Goal: Task Accomplishment & Management: Use online tool/utility

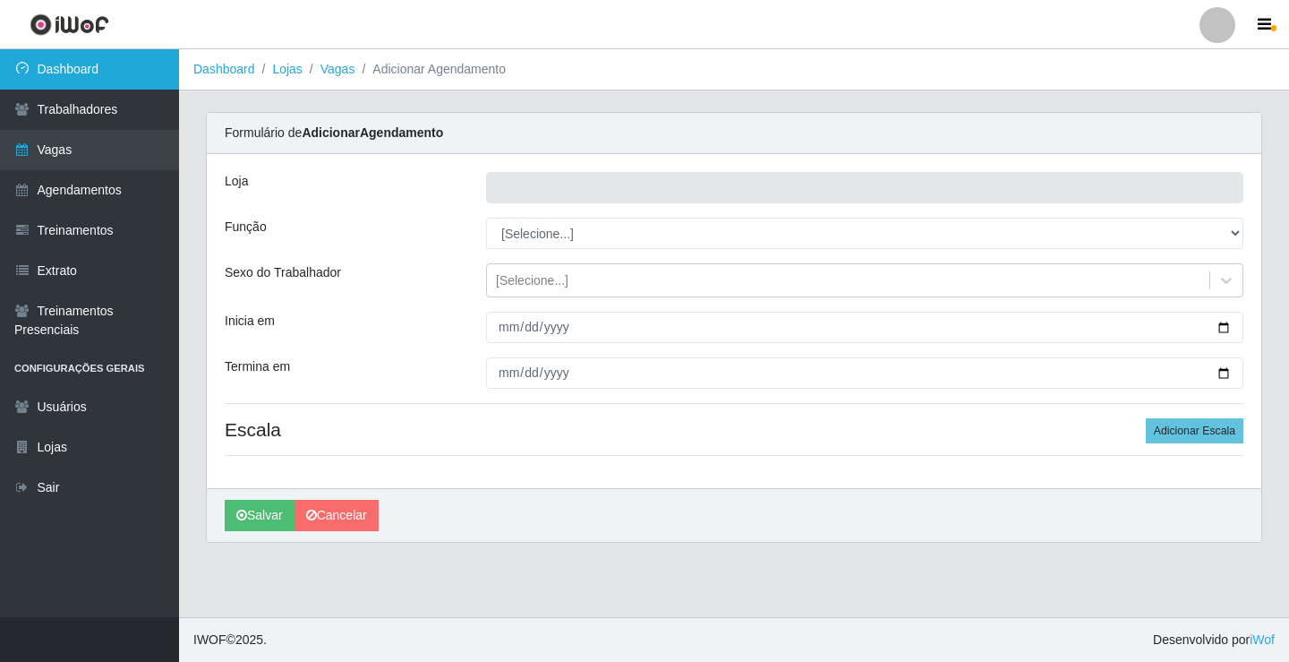
type input "Rede Econômico - Prata"
click at [98, 58] on link "Dashboard" at bounding box center [89, 69] width 179 height 40
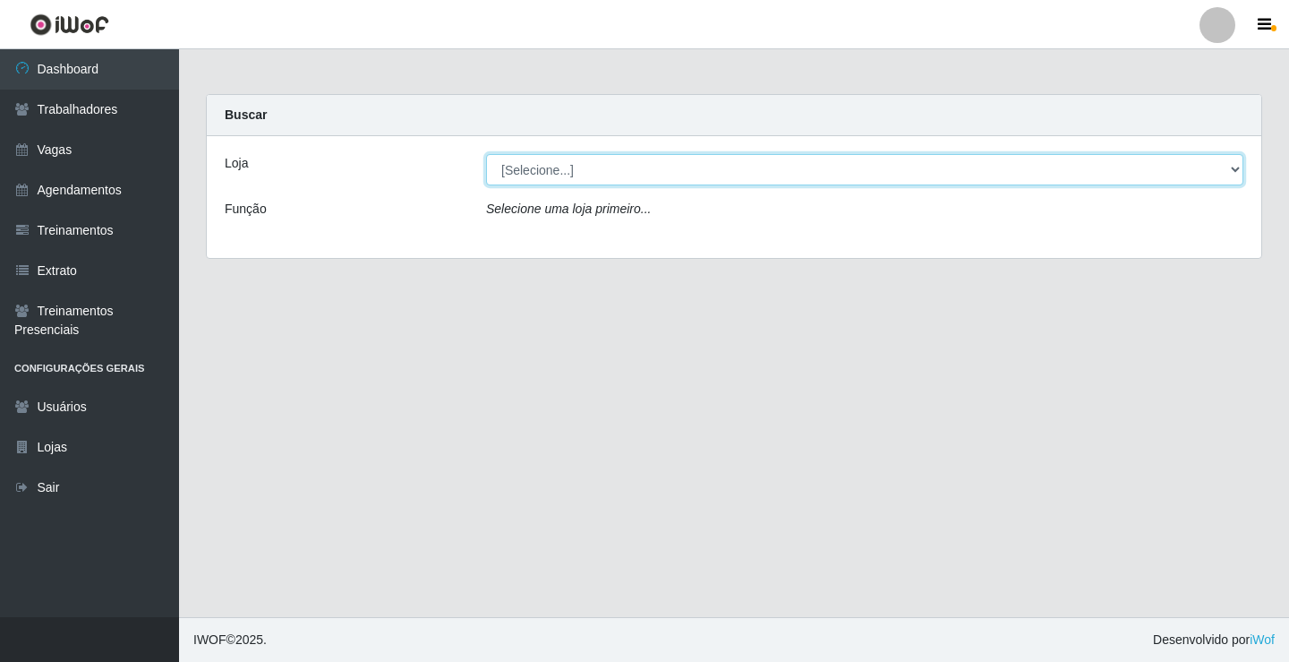
click at [1236, 167] on select "[Selecione...] Rede Econômico - Prata" at bounding box center [864, 169] width 757 height 31
select select "192"
click at [486, 154] on select "[Selecione...] Rede Econômico - Prata" at bounding box center [864, 169] width 757 height 31
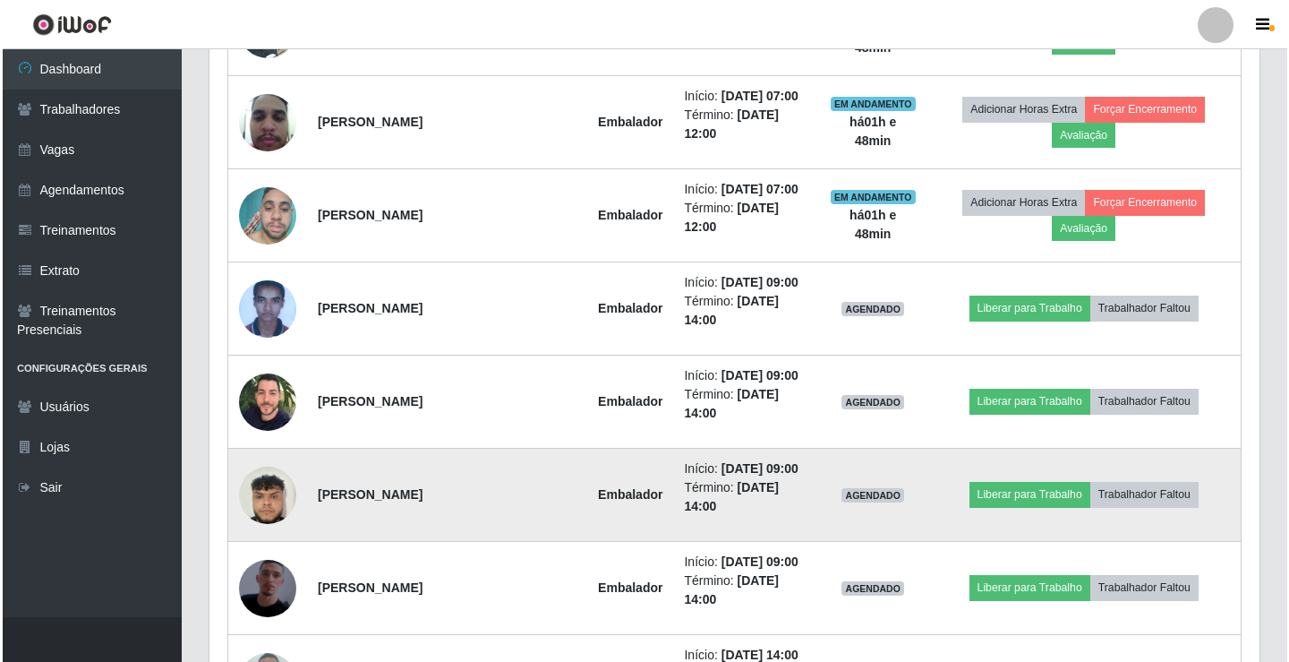
scroll to position [1074, 0]
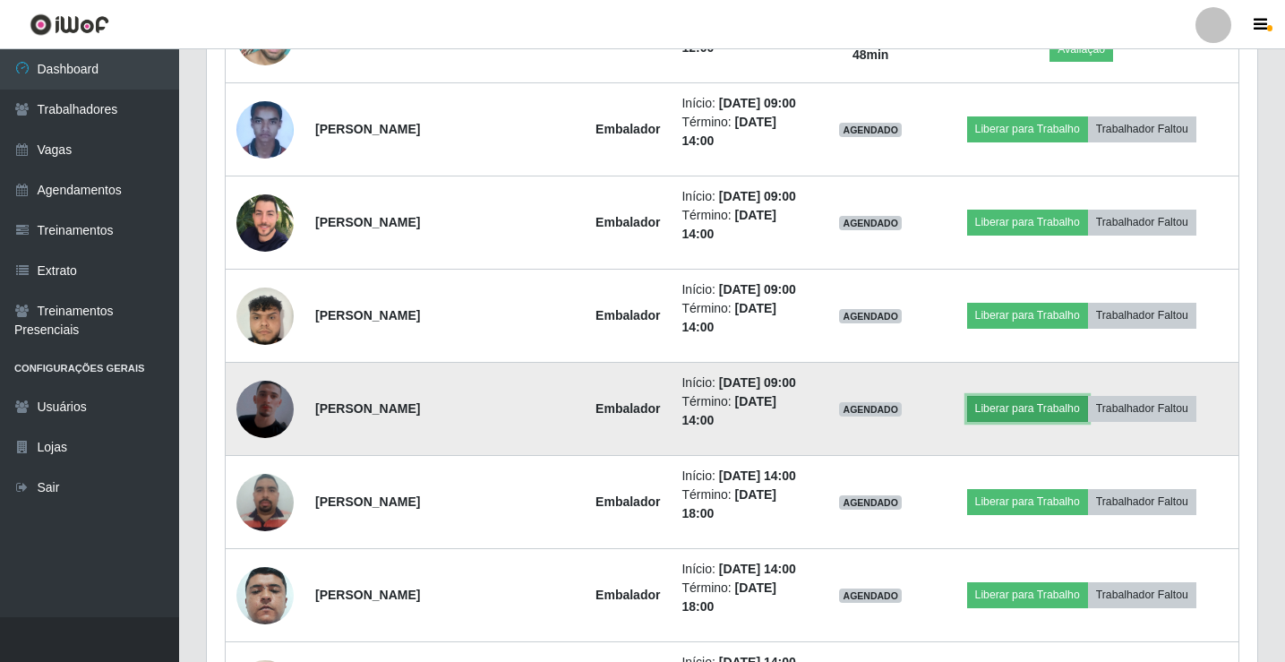
click at [1009, 407] on button "Liberar para Trabalho" at bounding box center [1027, 408] width 121 height 25
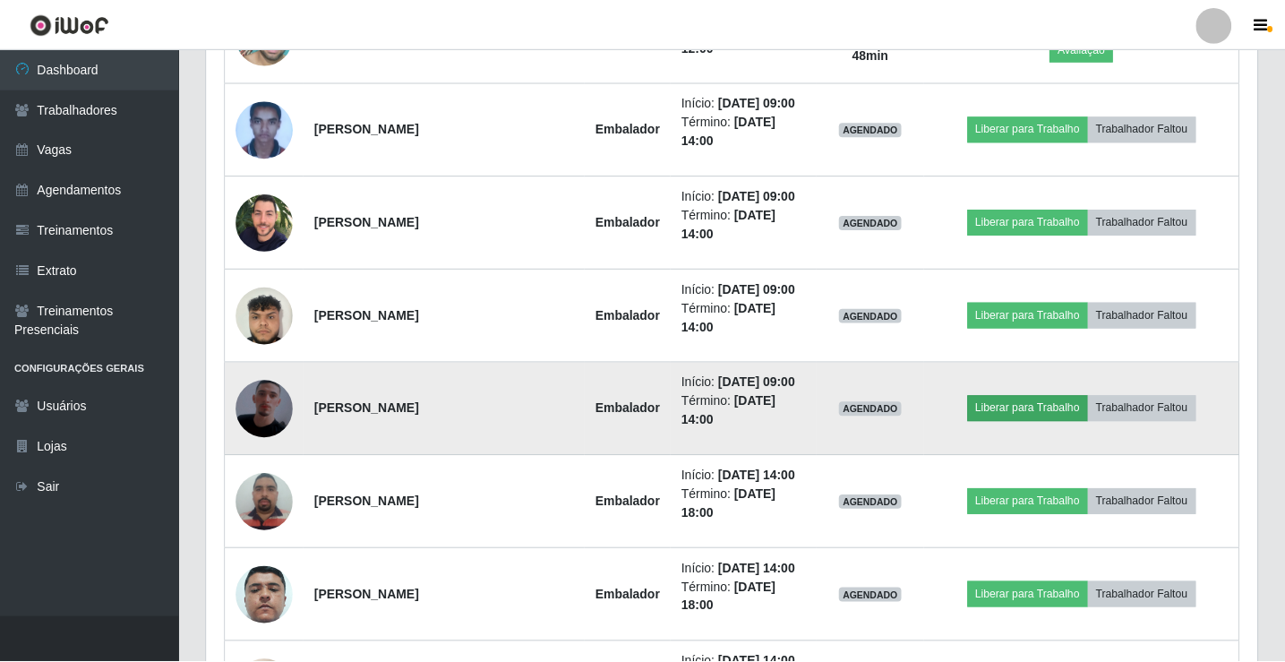
scroll to position [372, 1041]
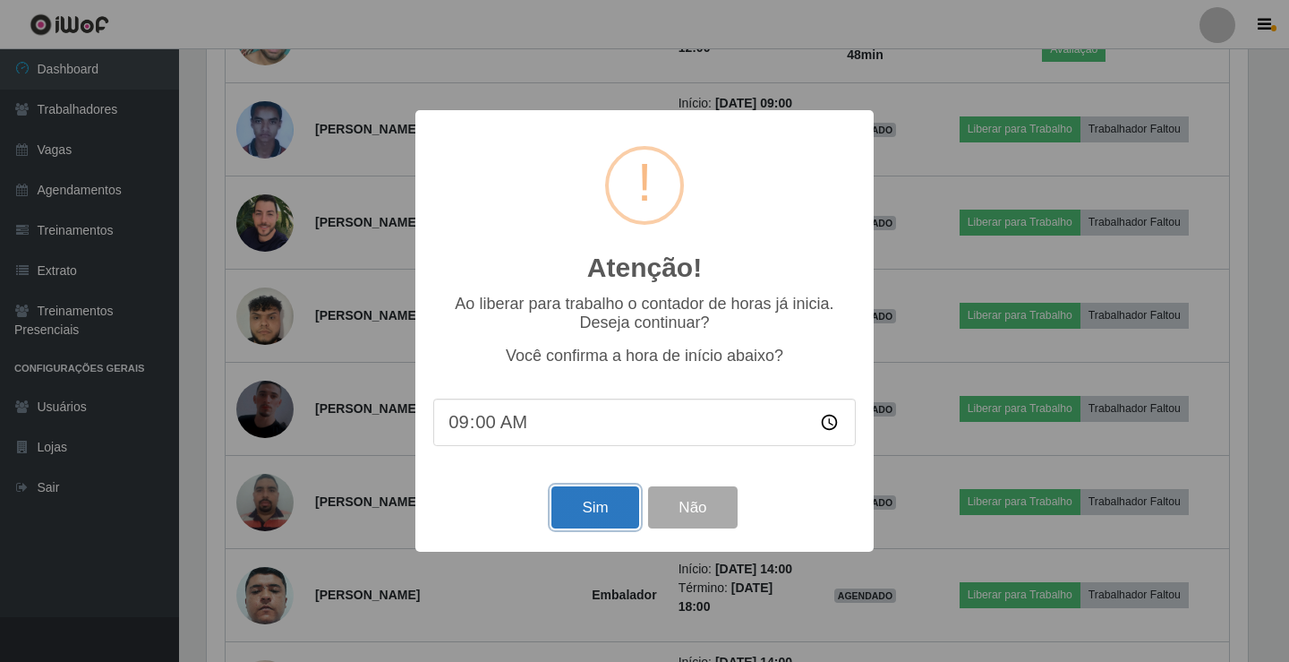
click at [592, 510] on button "Sim" at bounding box center [594, 507] width 87 height 42
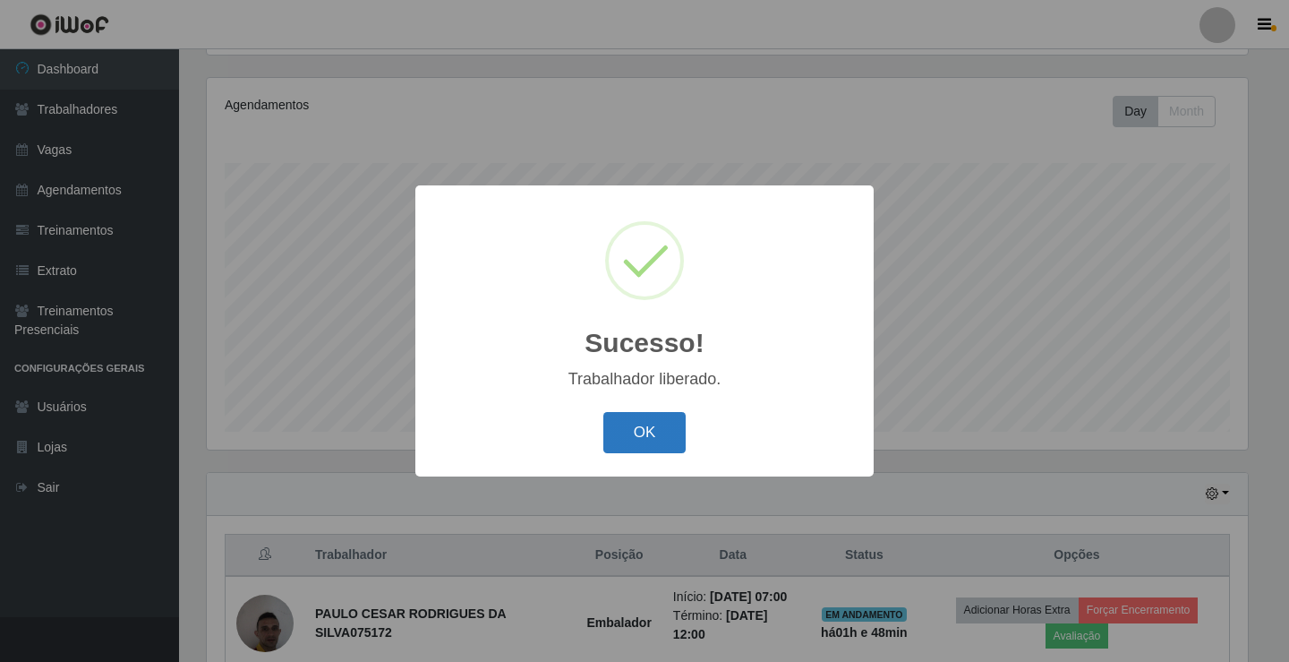
click at [641, 436] on button "OK" at bounding box center [644, 433] width 83 height 42
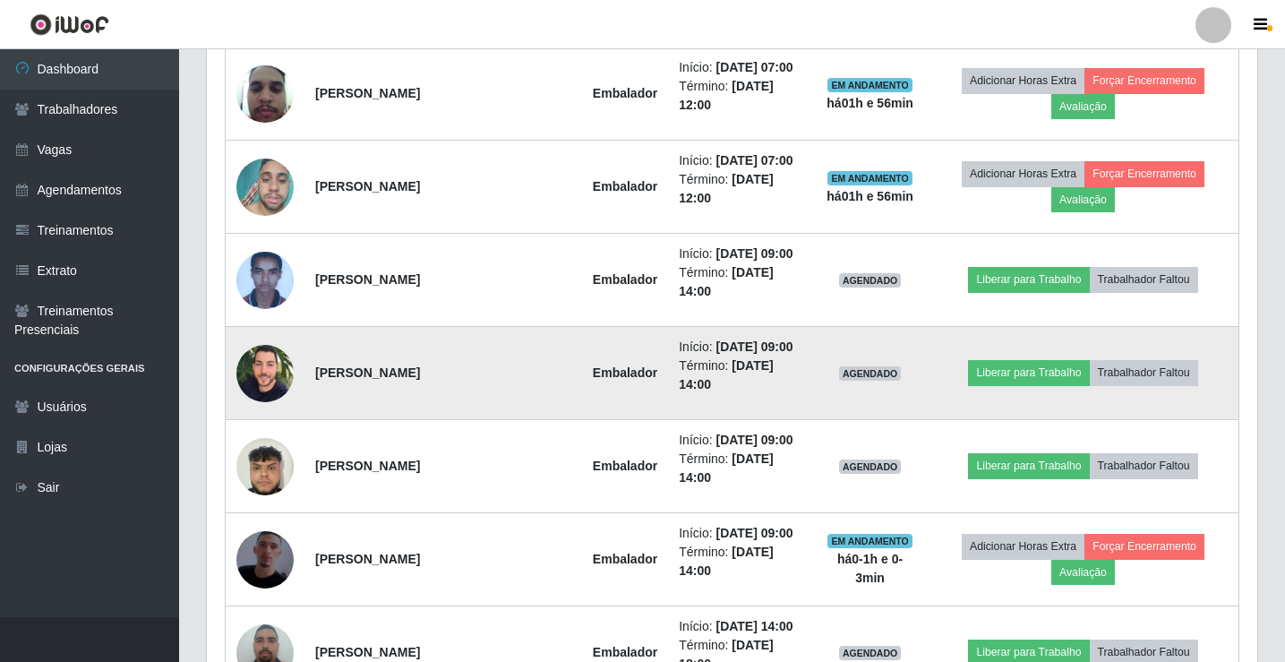
scroll to position [925, 0]
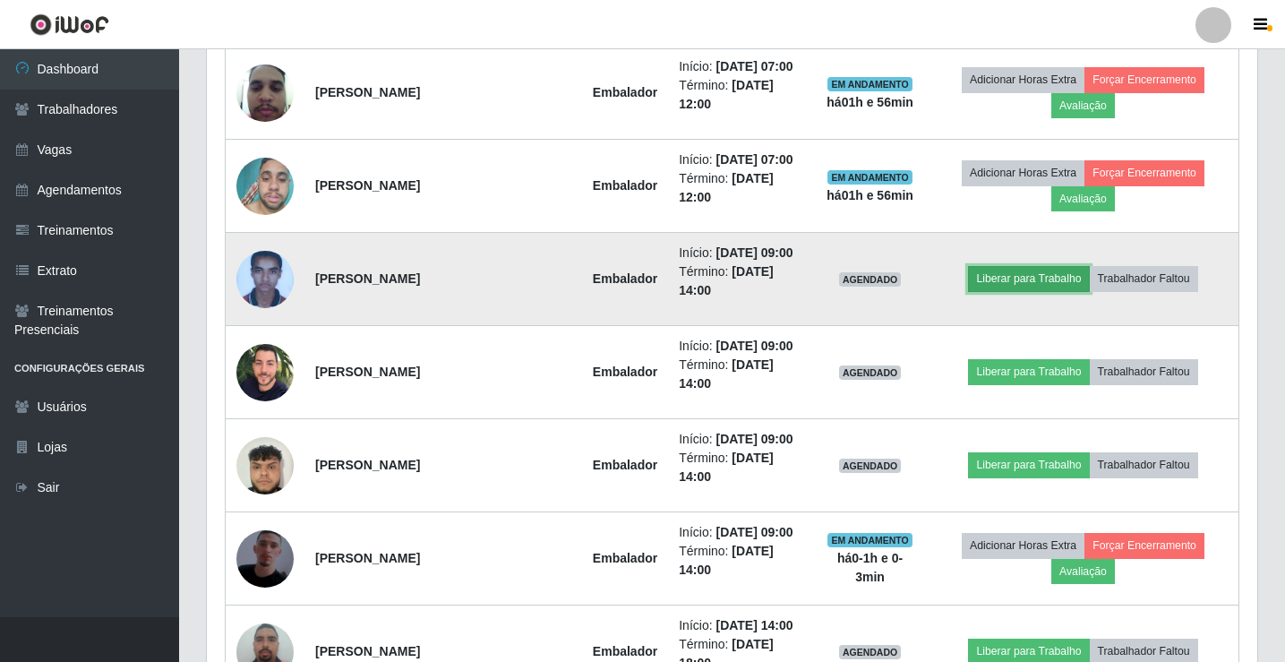
click at [1067, 278] on button "Liberar para Trabalho" at bounding box center [1028, 278] width 121 height 25
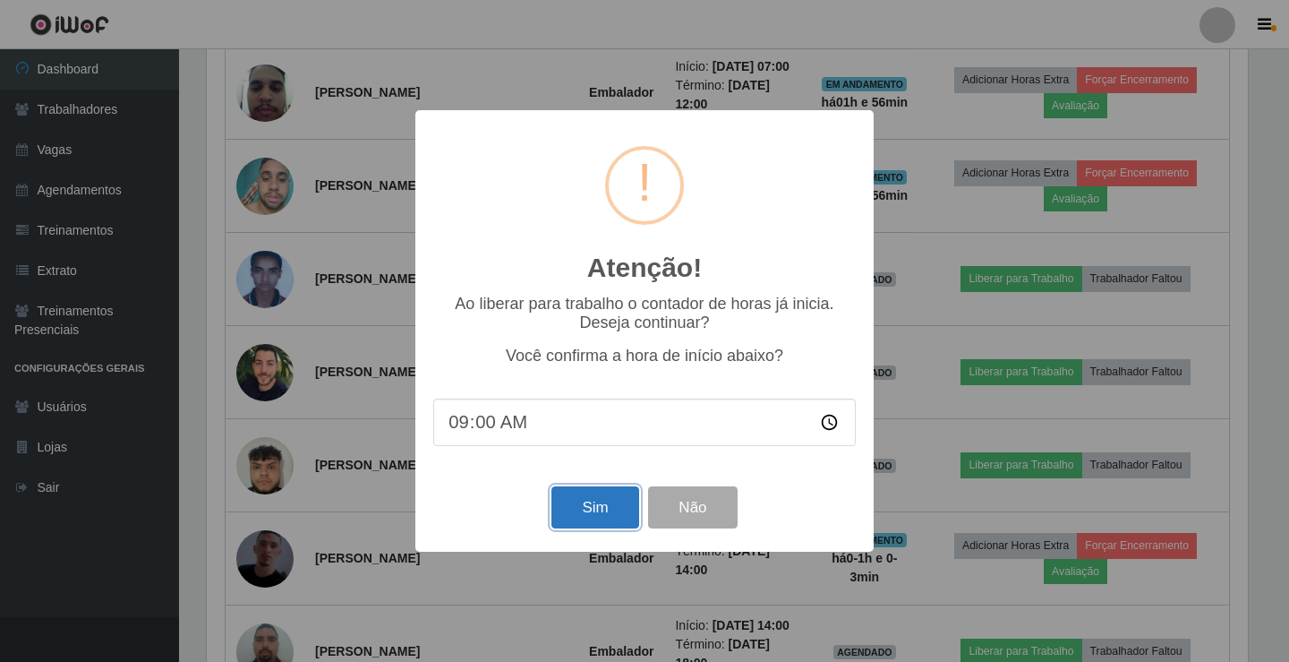
click at [590, 502] on button "Sim" at bounding box center [594, 507] width 87 height 42
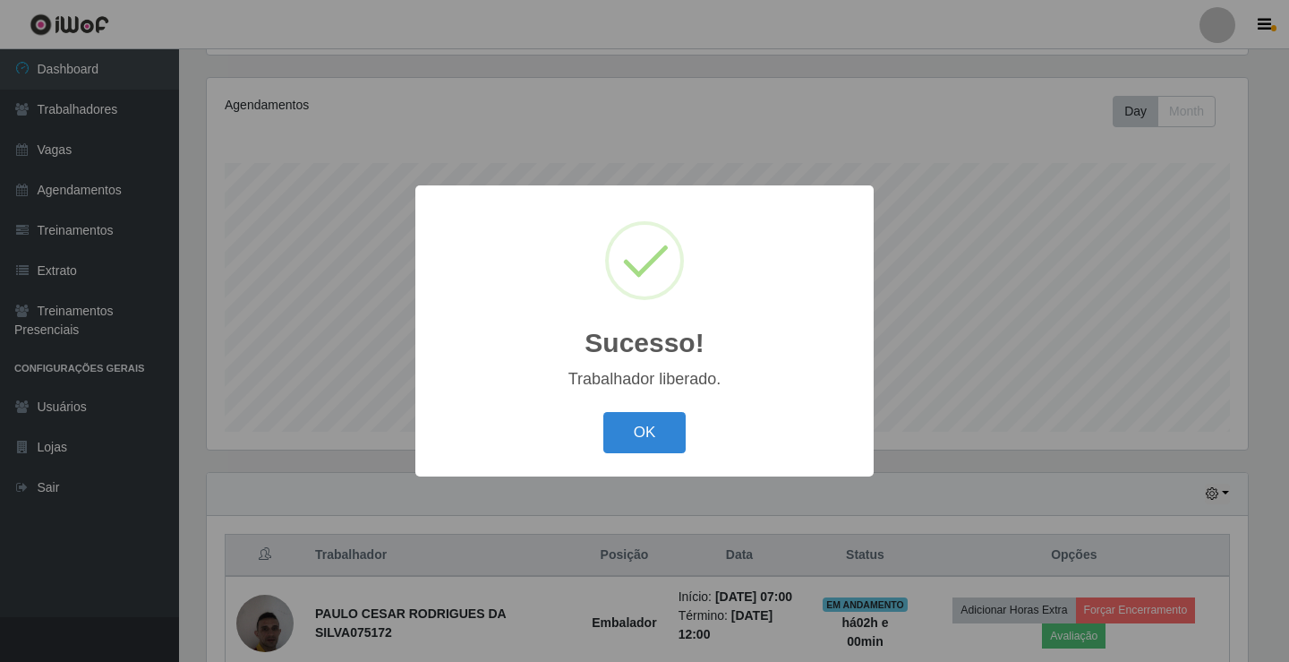
click at [603, 412] on button "OK" at bounding box center [644, 433] width 83 height 42
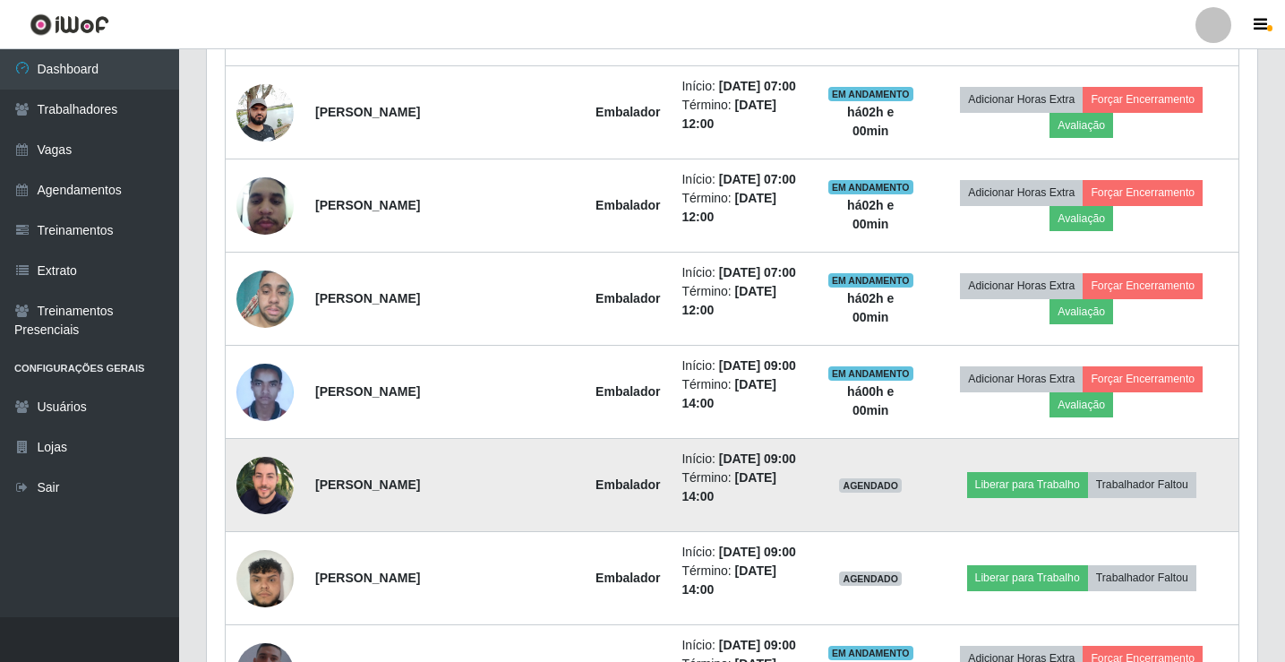
scroll to position [835, 0]
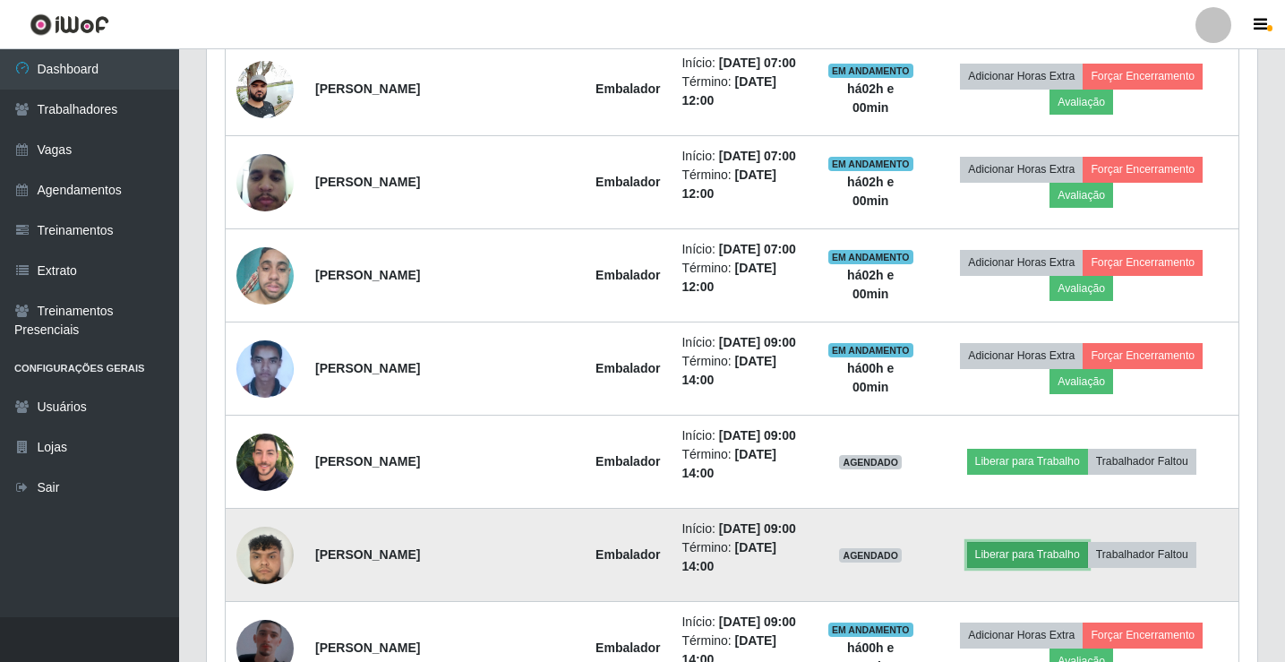
click at [1004, 566] on button "Liberar para Trabalho" at bounding box center [1027, 554] width 121 height 25
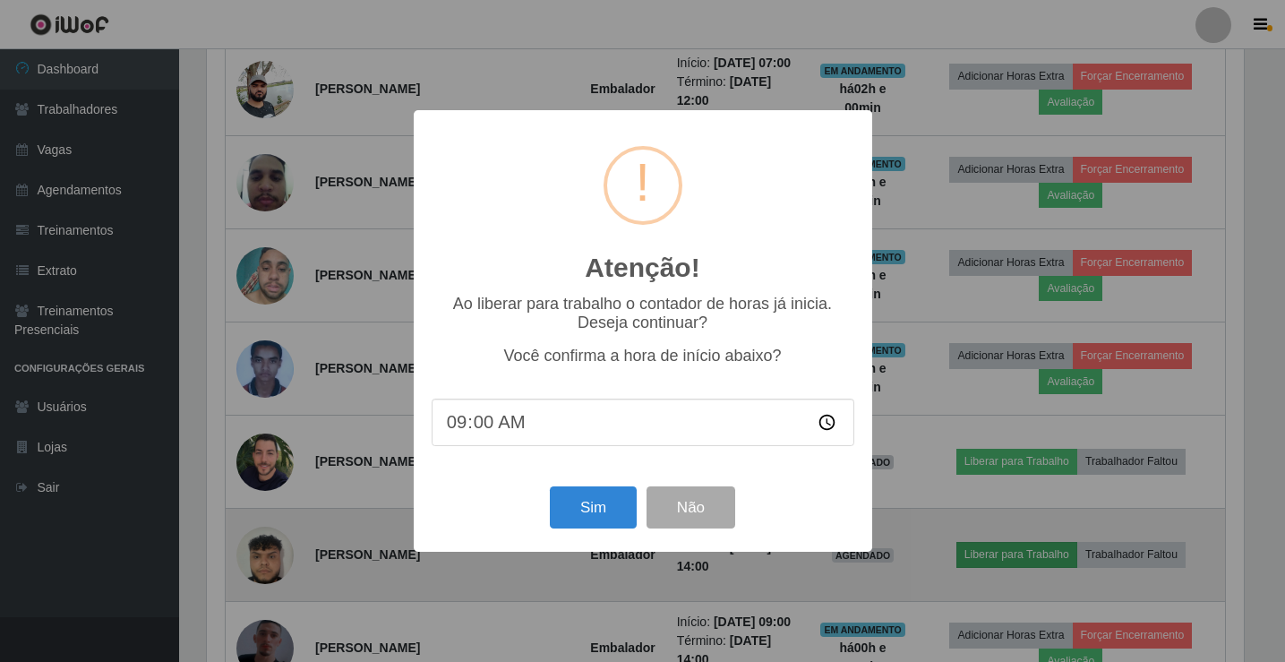
scroll to position [372, 1041]
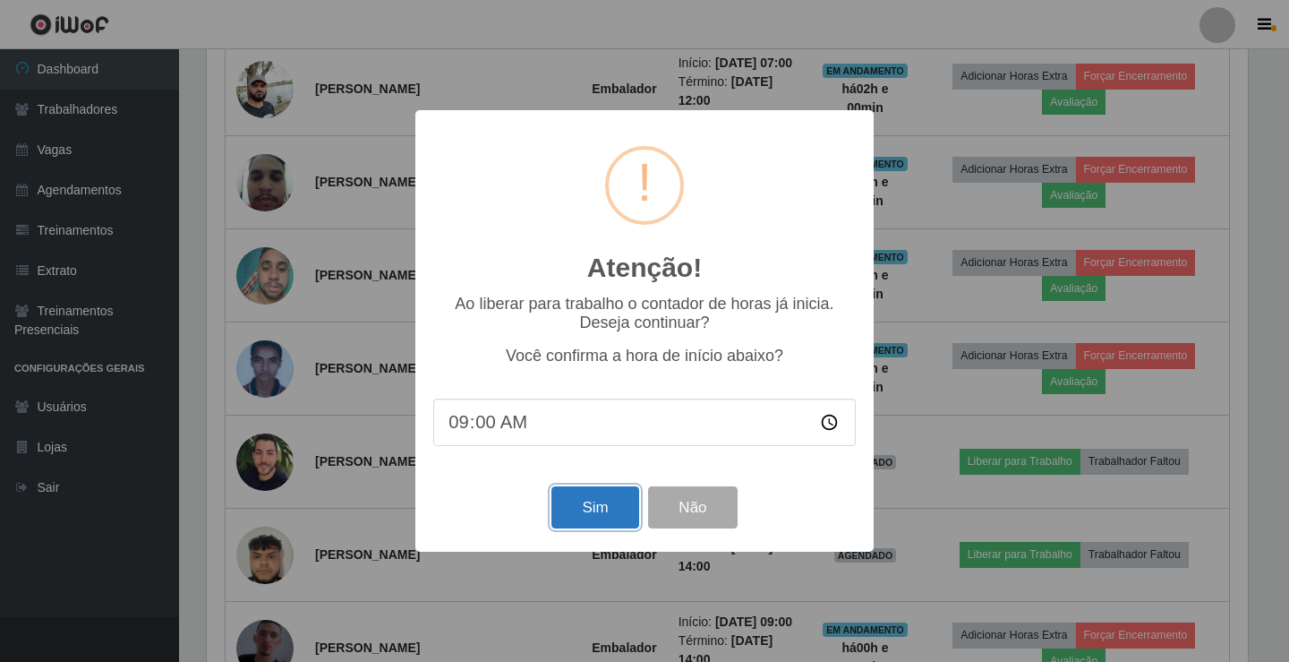
click at [611, 499] on button "Sim" at bounding box center [594, 507] width 87 height 42
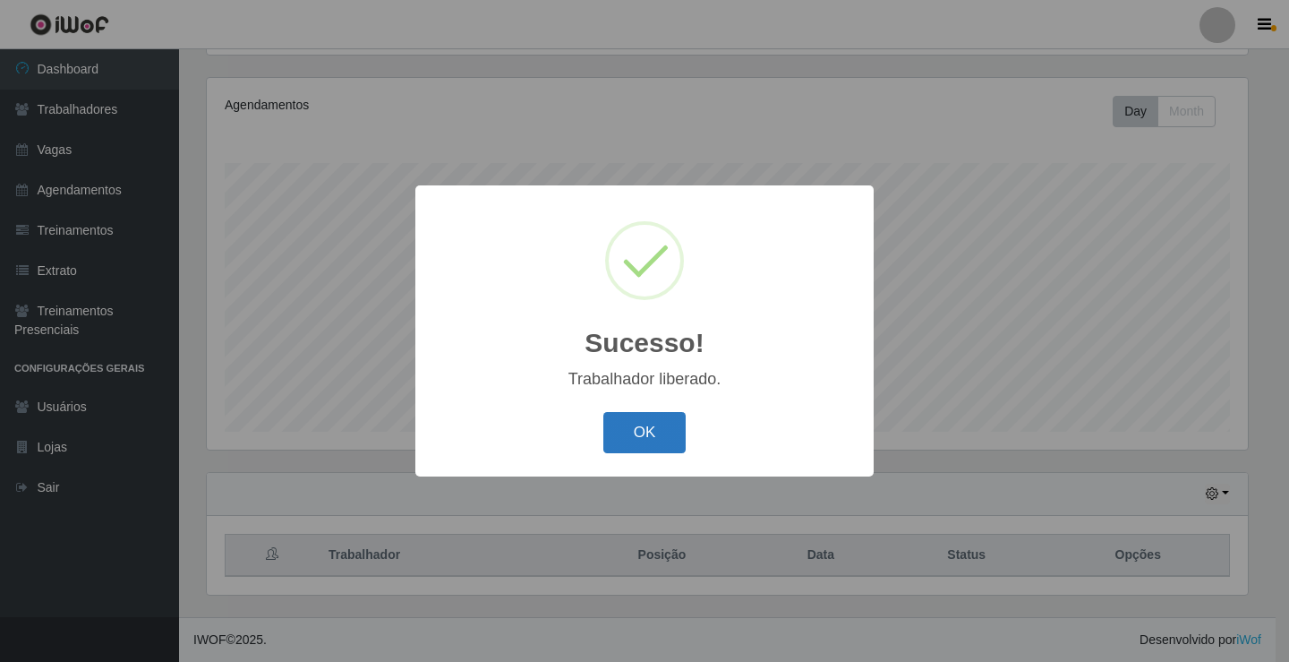
click at [658, 436] on button "OK" at bounding box center [644, 433] width 83 height 42
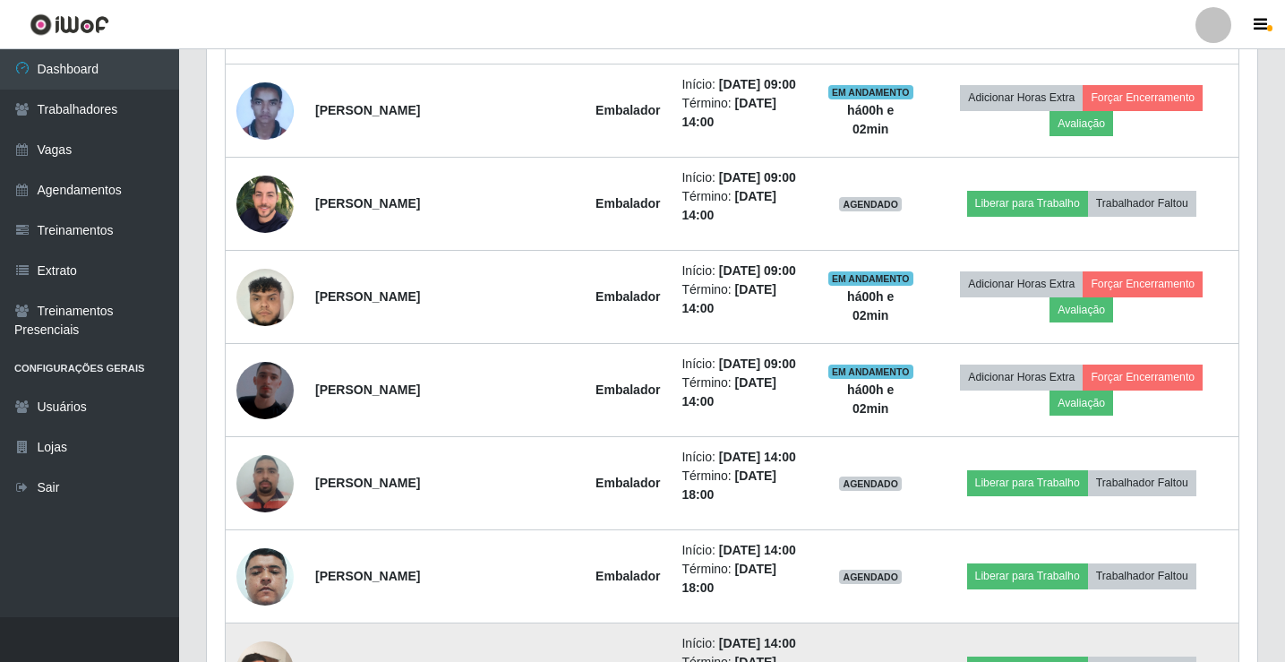
scroll to position [1193, 0]
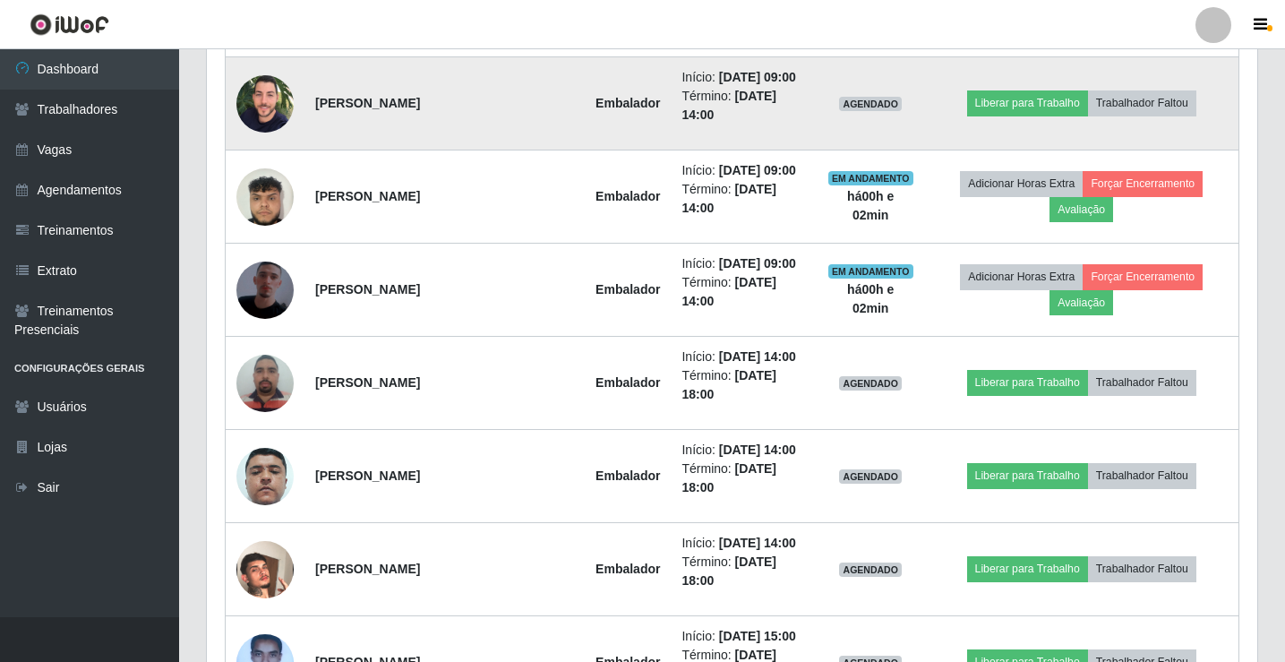
click at [996, 116] on td "Liberar para Trabalho Trabalhador Faltou" at bounding box center [1081, 103] width 314 height 93
click at [999, 111] on button "Liberar para Trabalho" at bounding box center [1027, 102] width 121 height 25
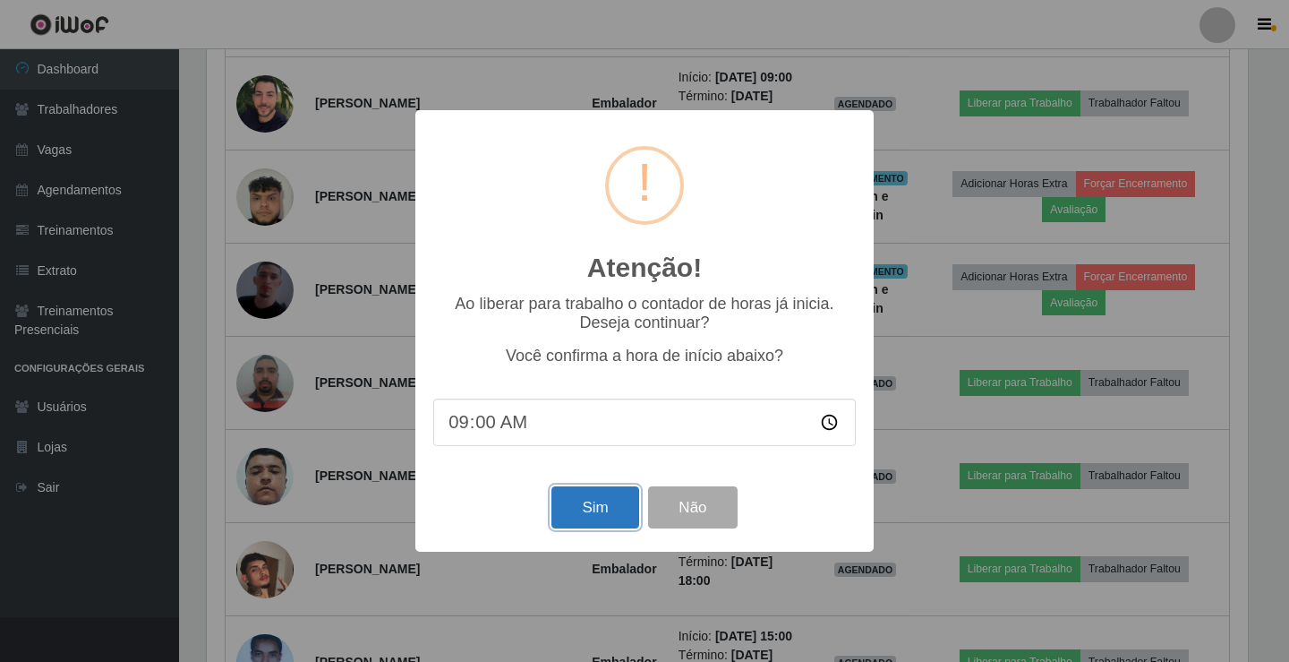
click at [595, 505] on button "Sim" at bounding box center [594, 507] width 87 height 42
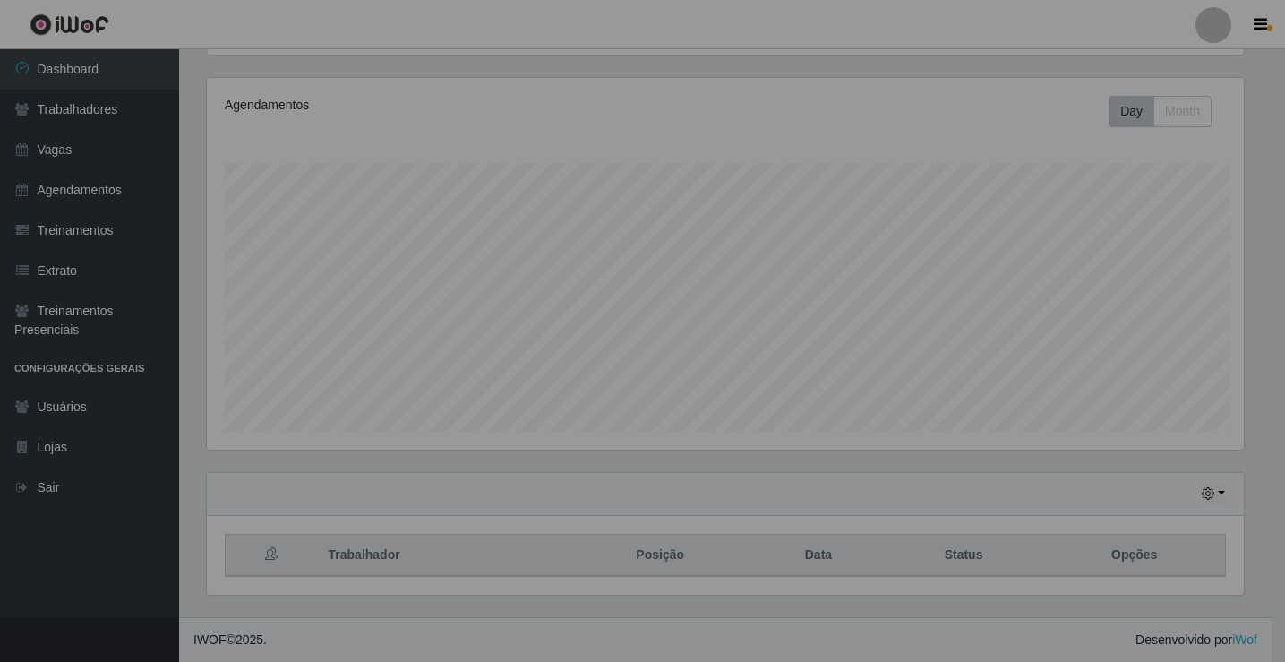
scroll to position [372, 1050]
